Goal: Navigation & Orientation: Find specific page/section

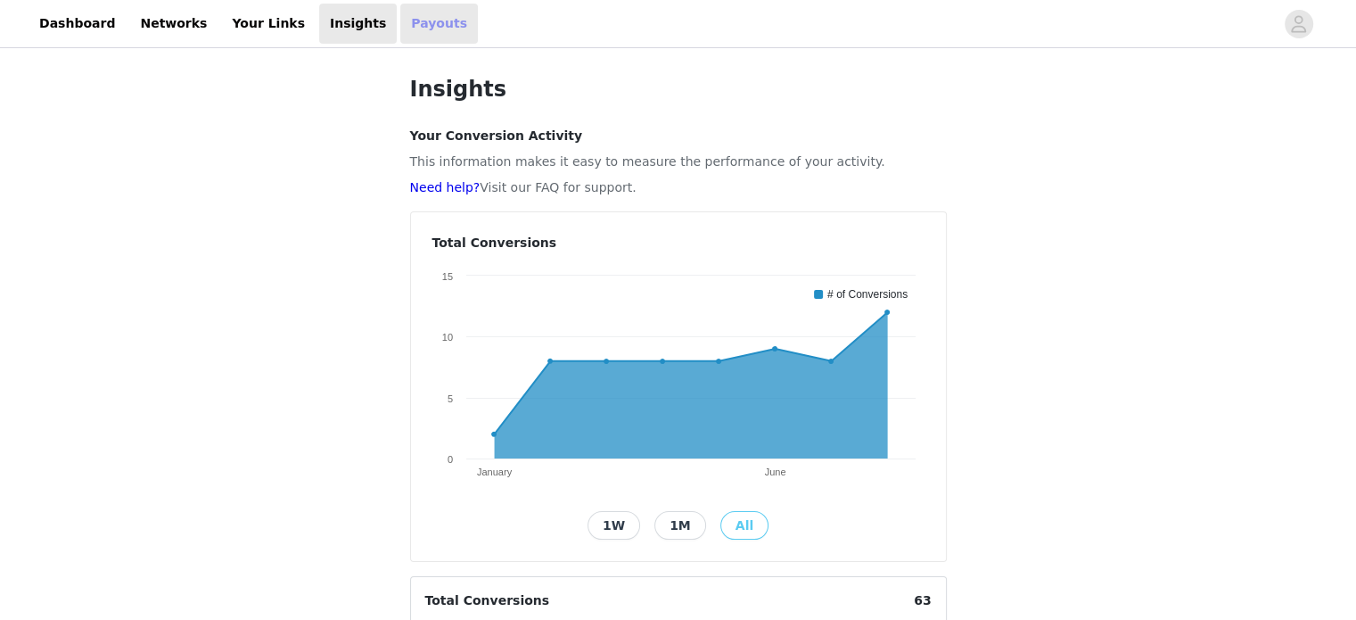
click at [400, 28] on link "Payouts" at bounding box center [439, 24] width 78 height 40
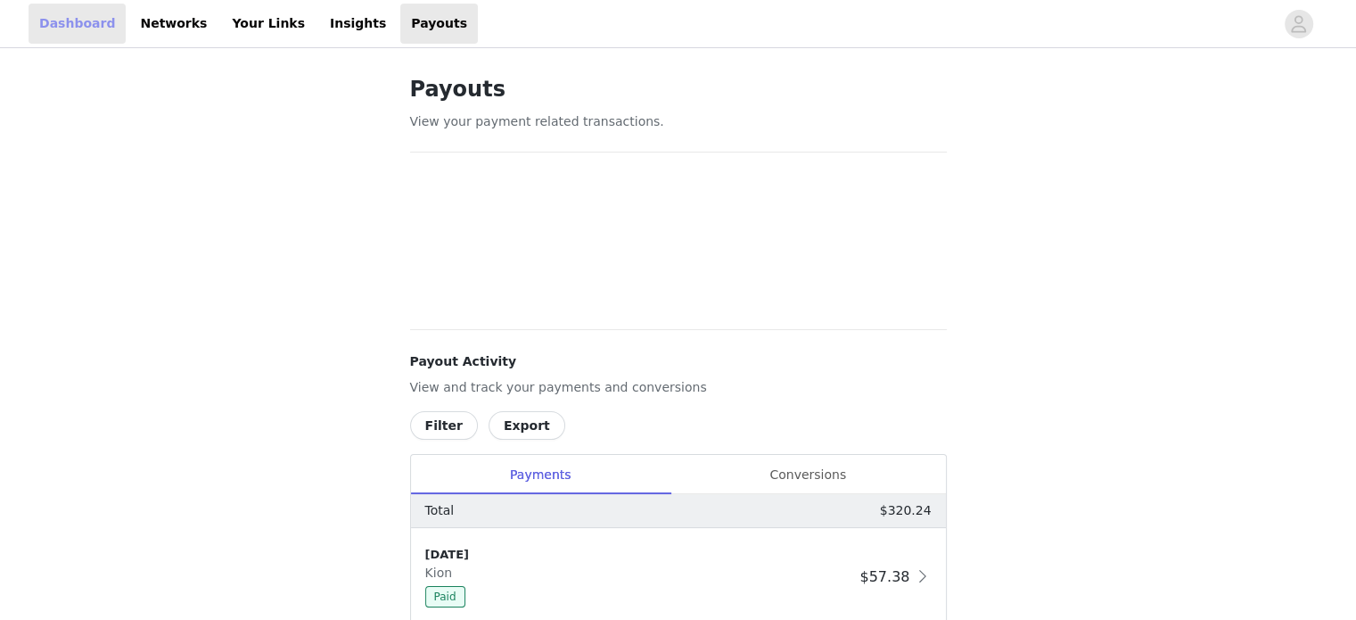
click at [53, 31] on link "Dashboard" at bounding box center [77, 24] width 97 height 40
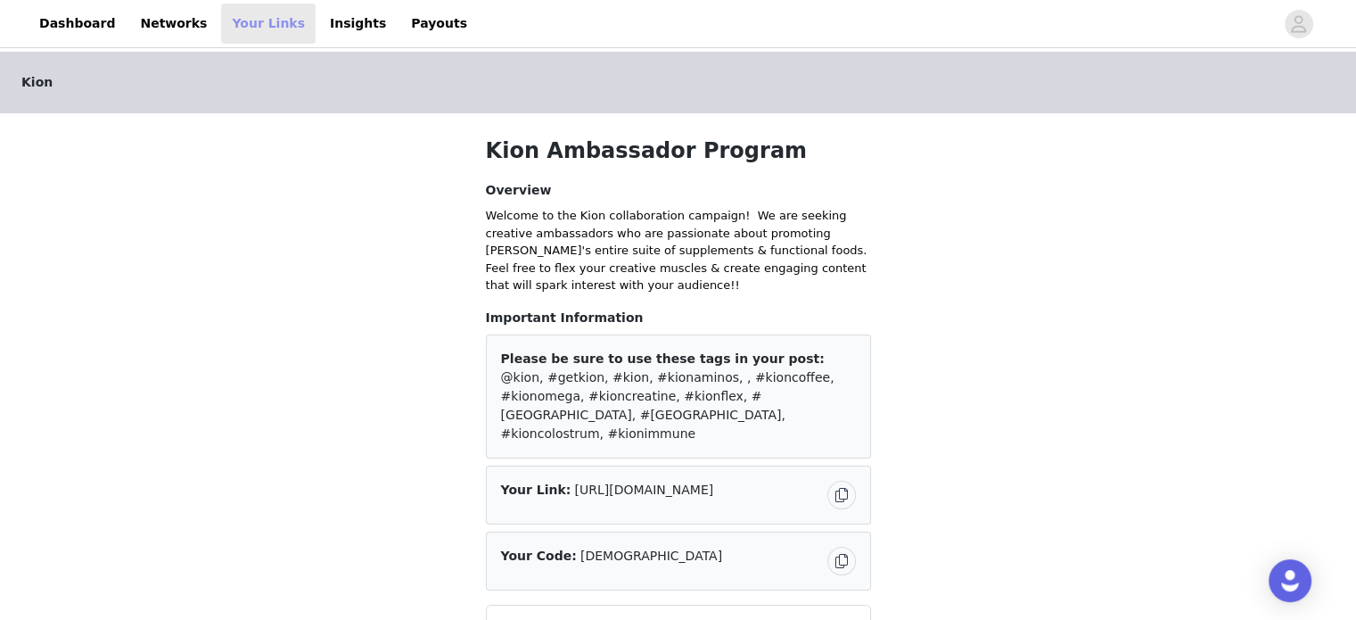
click at [241, 25] on link "Your Links" at bounding box center [268, 24] width 94 height 40
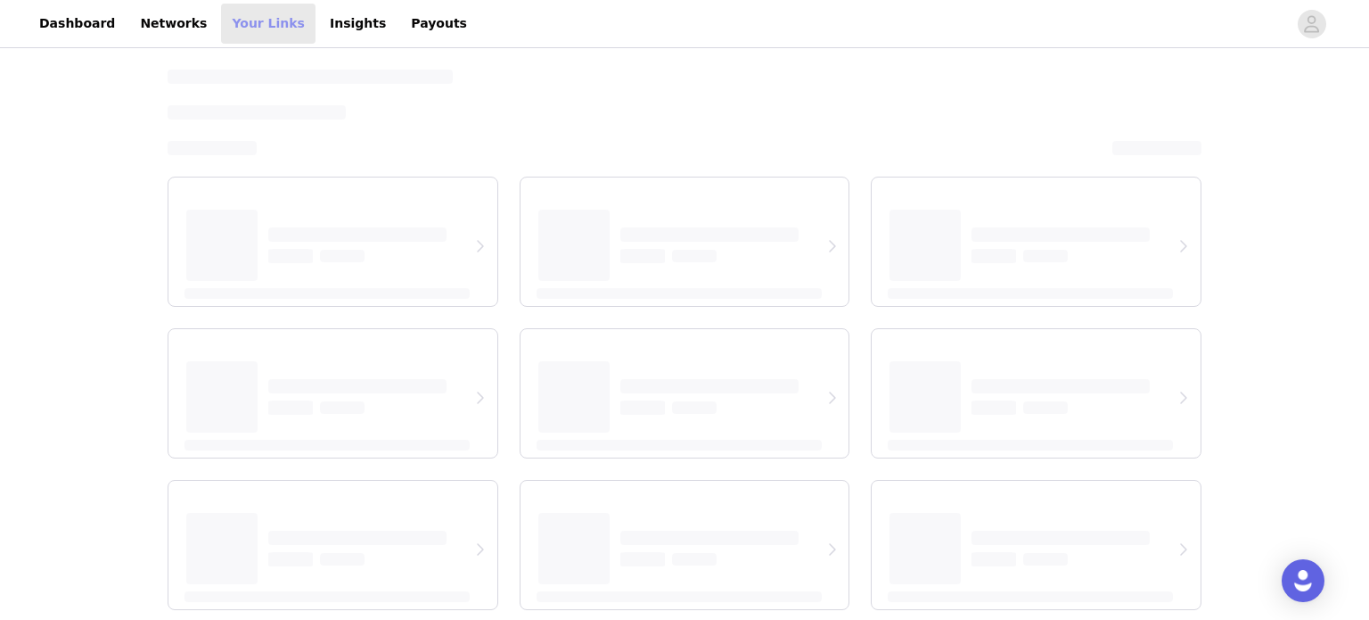
select select "12"
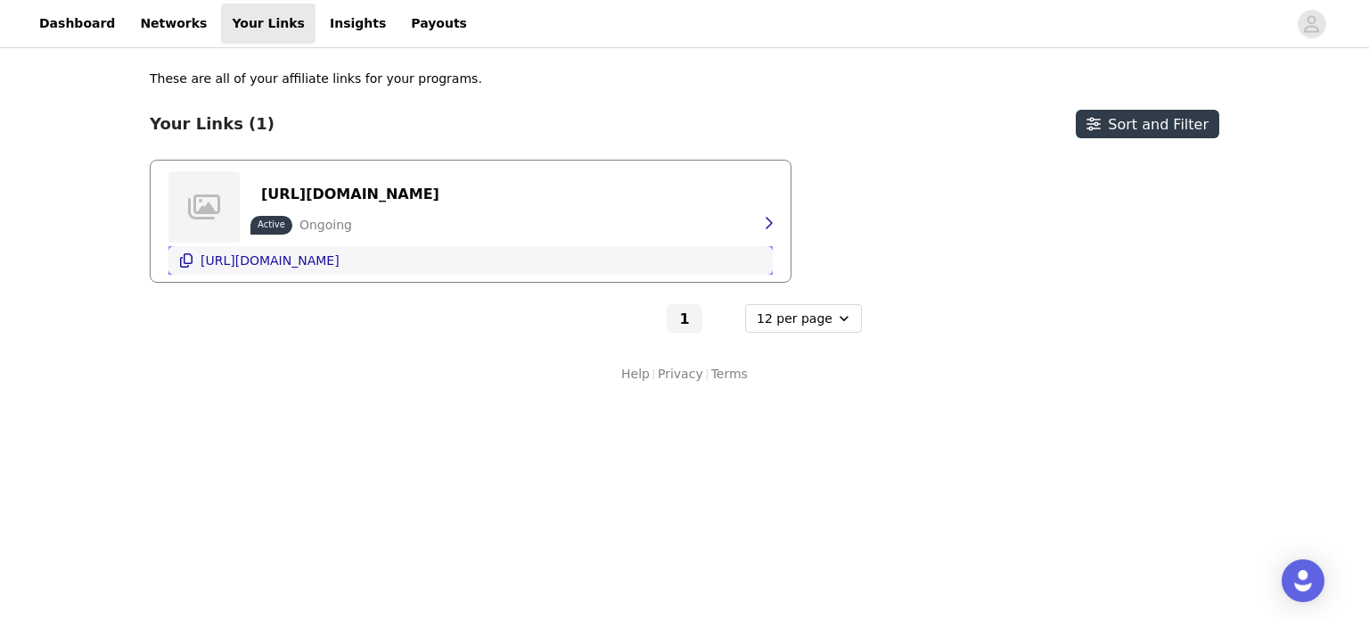
click at [329, 257] on p "[URL][DOMAIN_NAME]" at bounding box center [270, 260] width 139 height 14
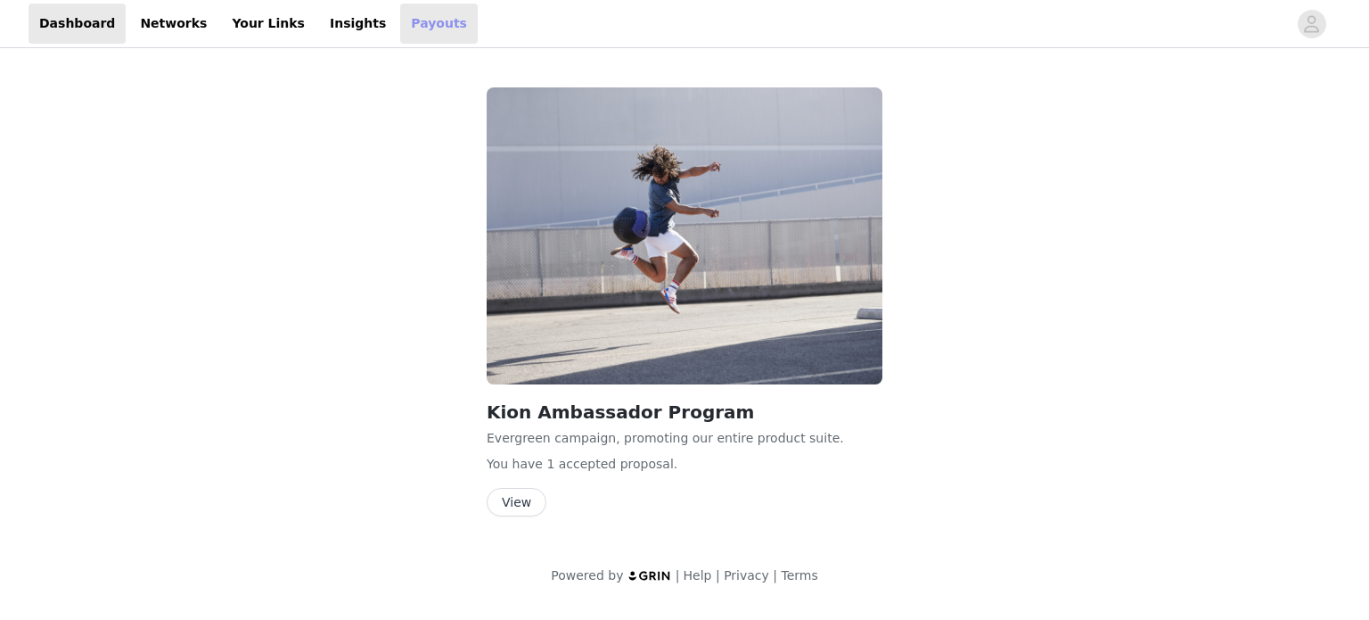
click at [400, 21] on link "Payouts" at bounding box center [439, 24] width 78 height 40
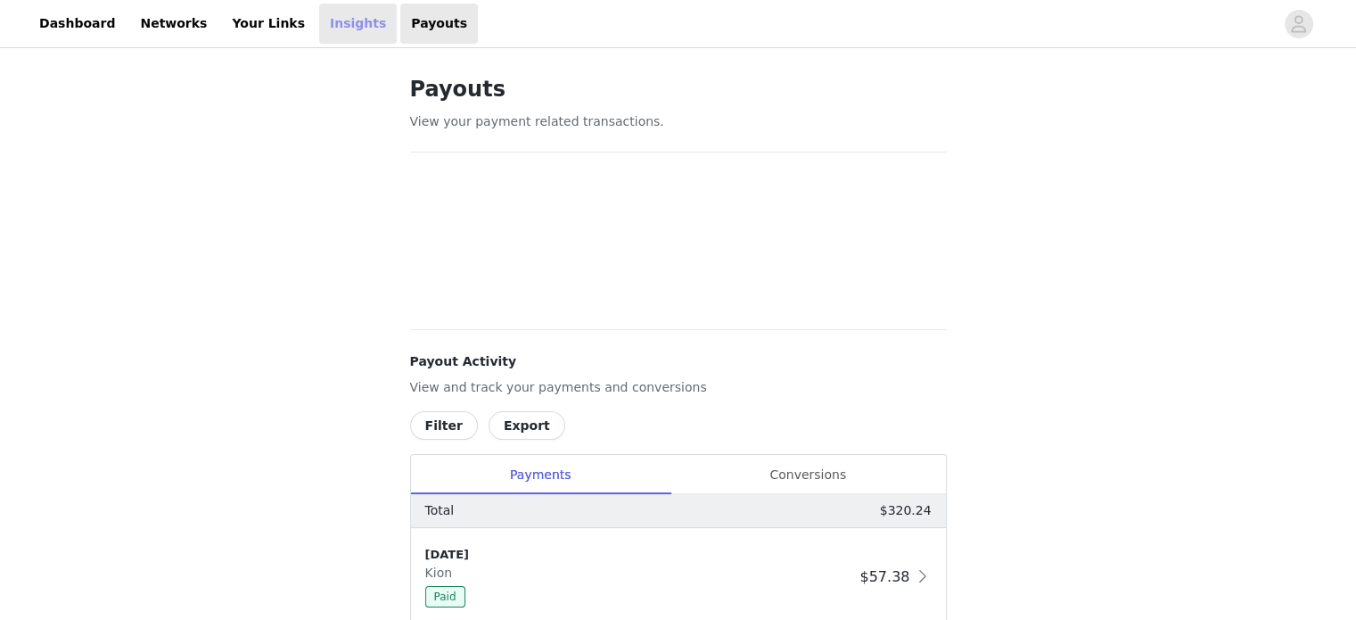
click at [319, 19] on link "Insights" at bounding box center [358, 24] width 78 height 40
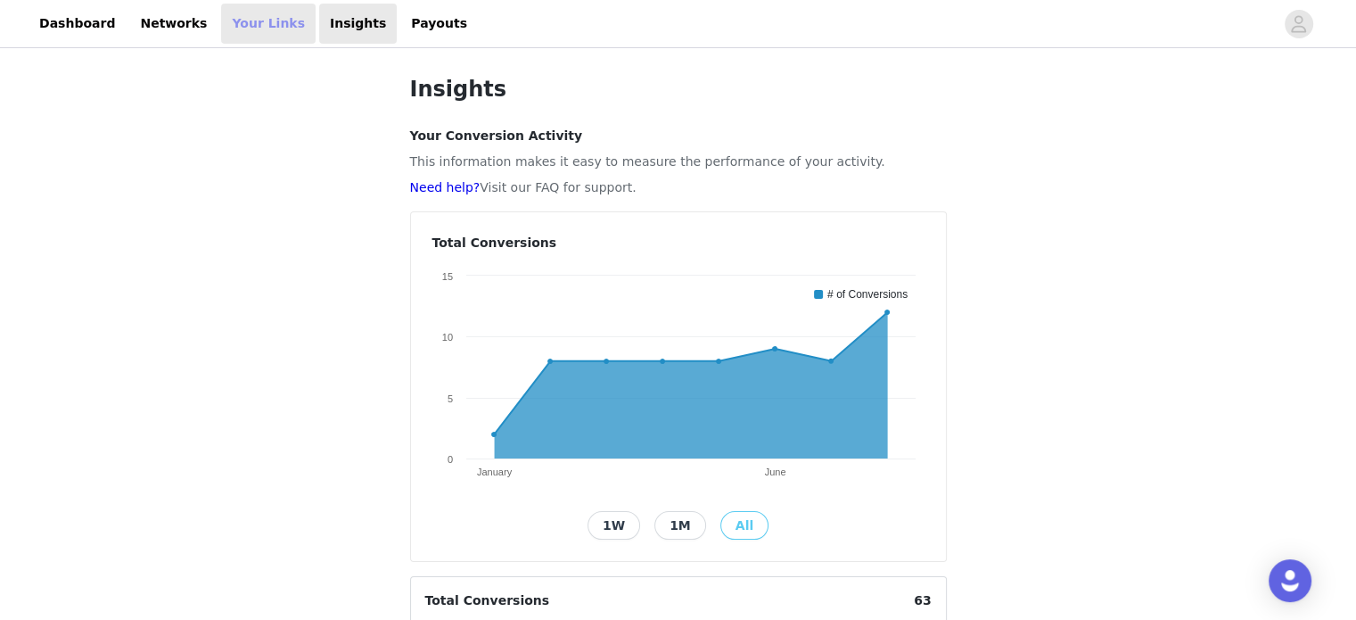
click at [236, 29] on link "Your Links" at bounding box center [268, 24] width 94 height 40
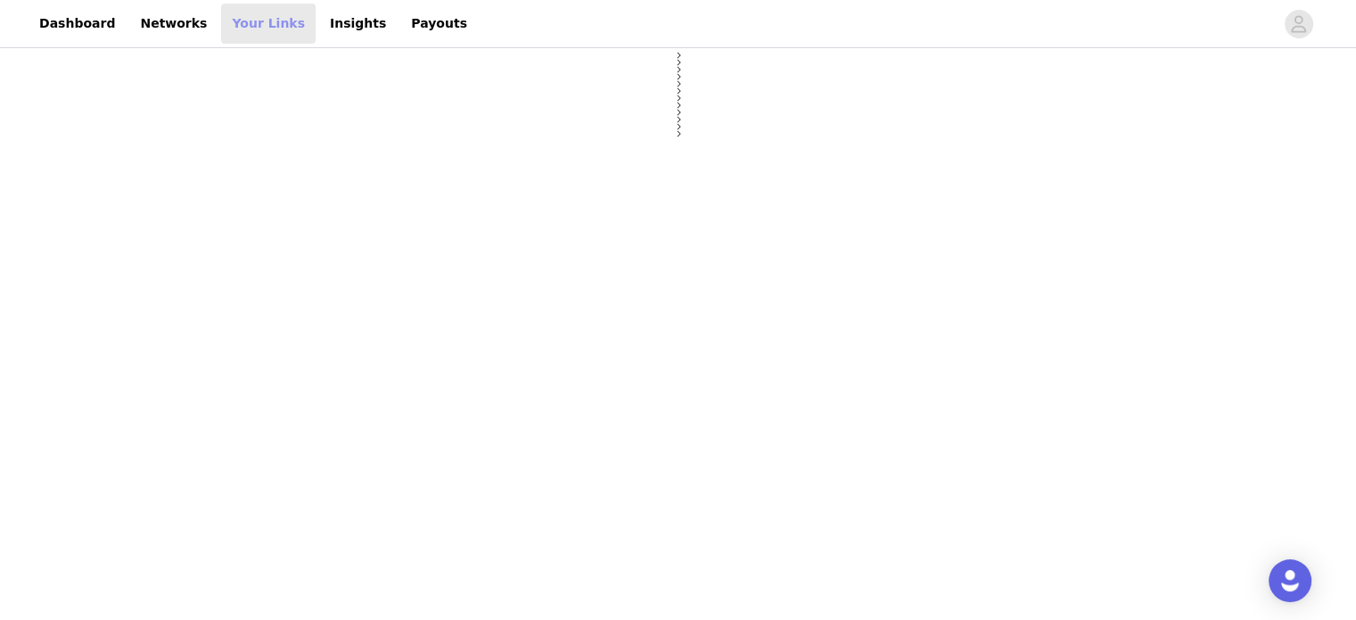
select select "12"
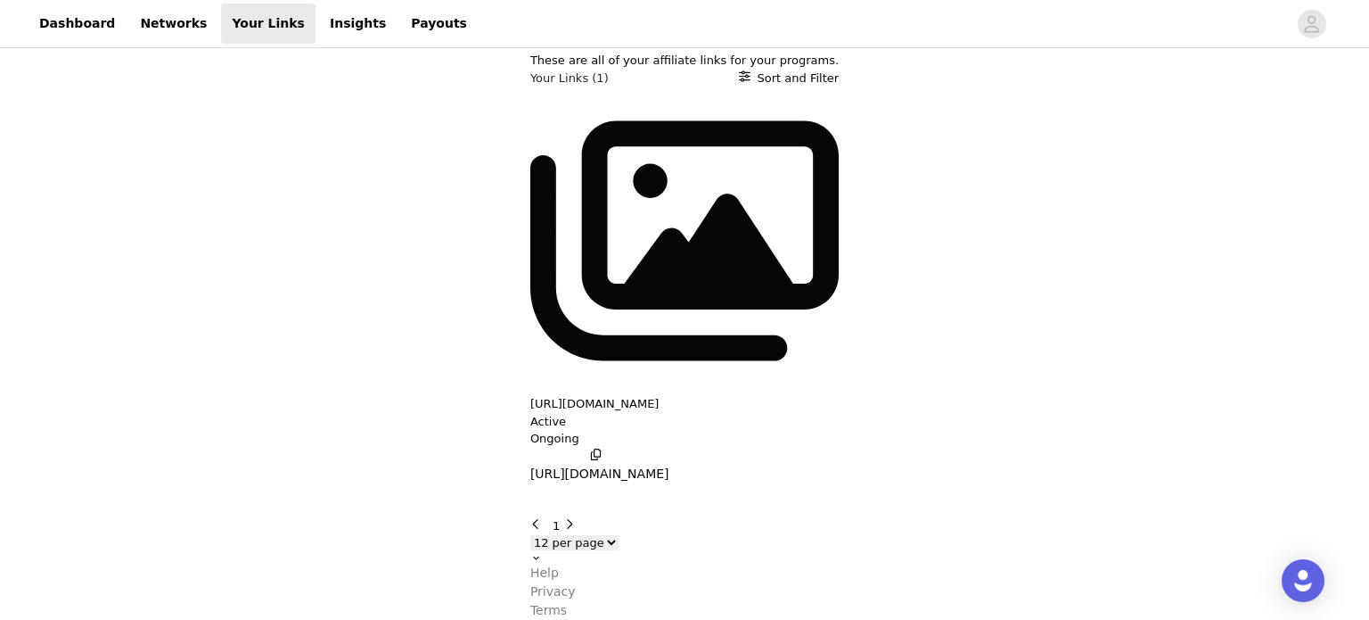
click at [530, 464] on p "[URL][DOMAIN_NAME]" at bounding box center [599, 473] width 139 height 19
click at [319, 18] on link "Insights" at bounding box center [358, 24] width 78 height 40
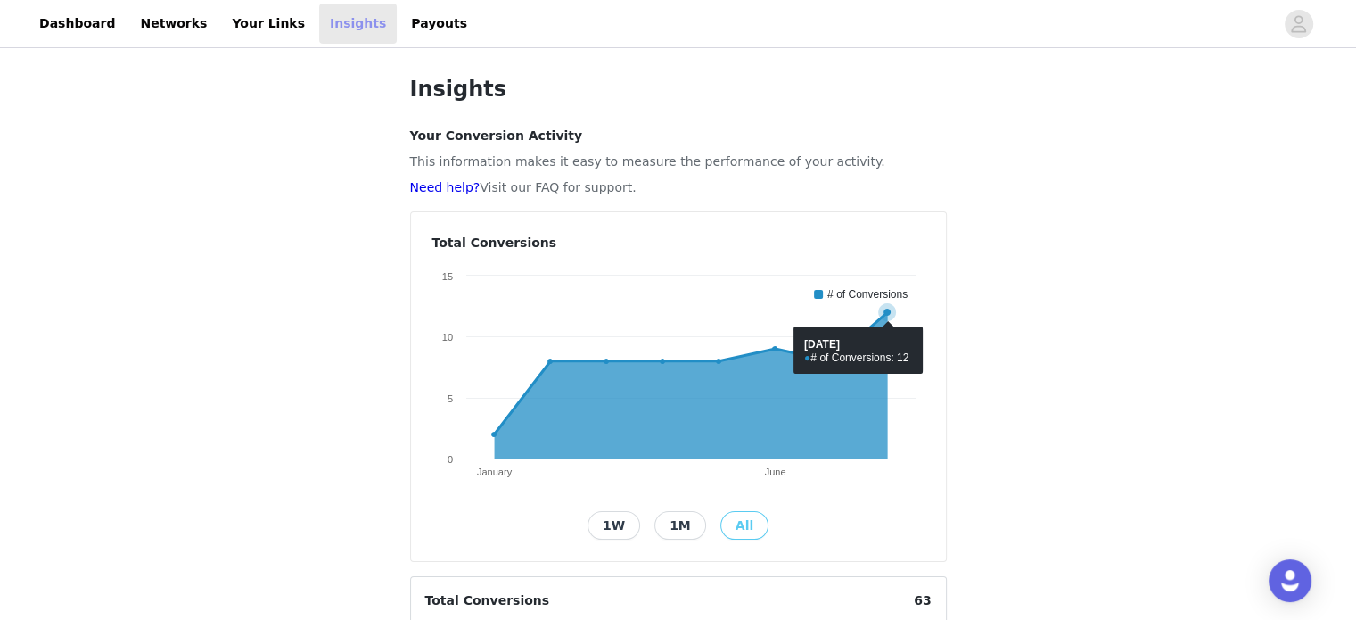
click at [888, 308] on icon at bounding box center [887, 312] width 18 height 18
click at [1059, 318] on div "Insights Your Conversion Activity This information makes it easy to measure the…" at bounding box center [678, 588] width 1356 height 1072
